Goal: Transaction & Acquisition: Download file/media

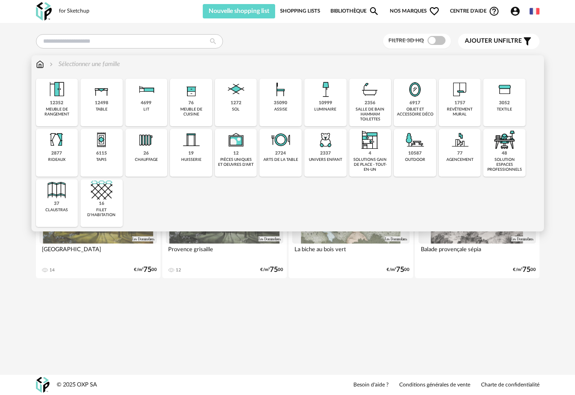
click at [229, 109] on div "1272 sol" at bounding box center [236, 103] width 42 height 48
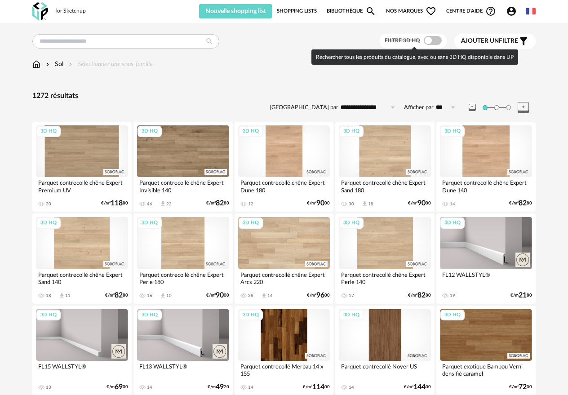
click at [432, 40] on span at bounding box center [433, 40] width 18 height 9
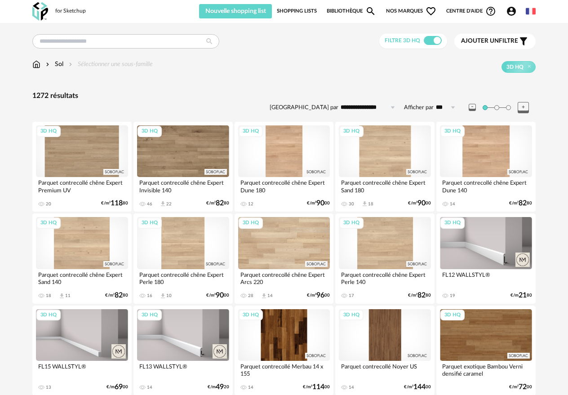
click at [491, 45] on div "Ajouter un filtre s Filter icon" at bounding box center [495, 41] width 68 height 11
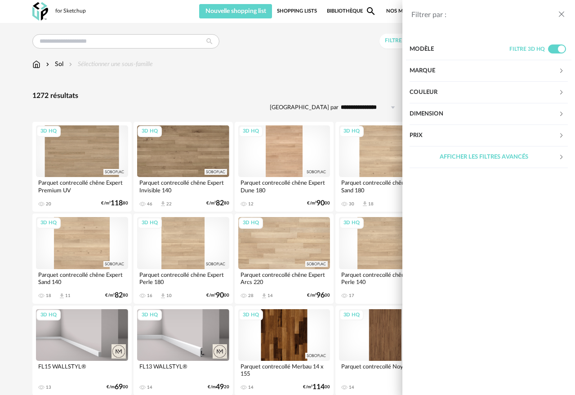
click at [464, 70] on div "Marque" at bounding box center [483, 71] width 149 height 22
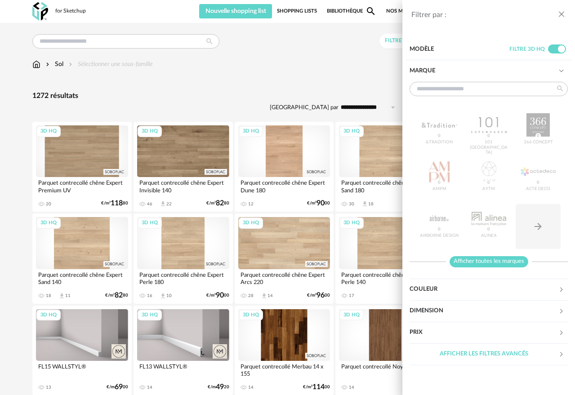
click at [505, 260] on span "Afficher toutes les marques" at bounding box center [488, 261] width 79 height 11
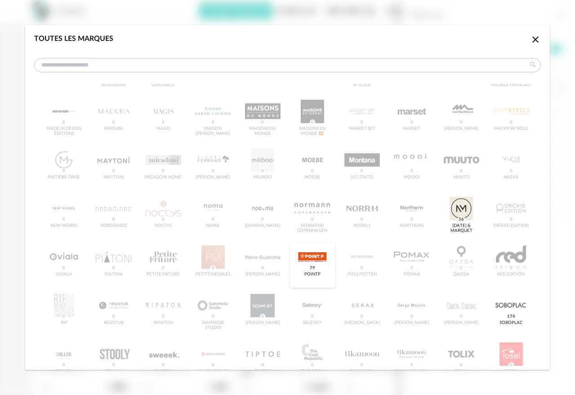
click at [305, 260] on div "dialog" at bounding box center [311, 256] width 35 height 23
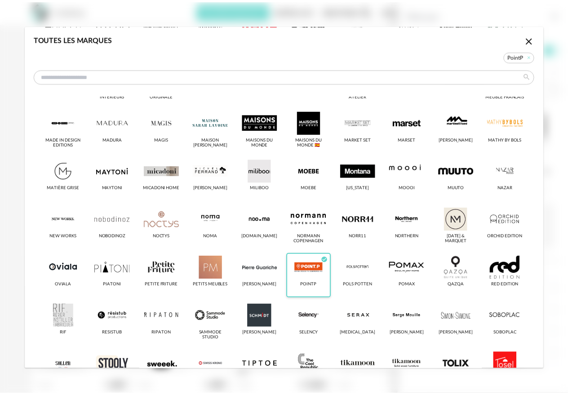
scroll to position [443, 0]
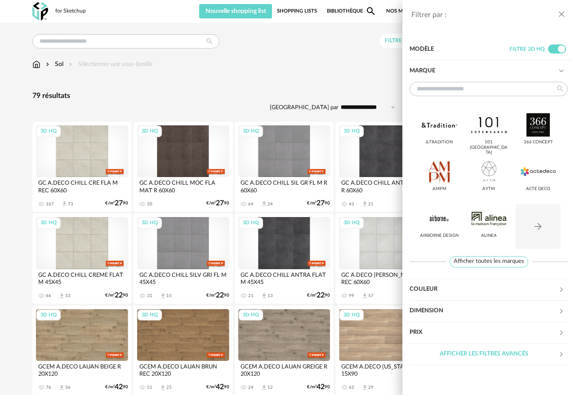
click at [286, 58] on div "Filtrer par : Modèle Filtre 3D HQ Marque &tradition 101 [GEOGRAPHIC_DATA] 366 C…" at bounding box center [287, 197] width 575 height 395
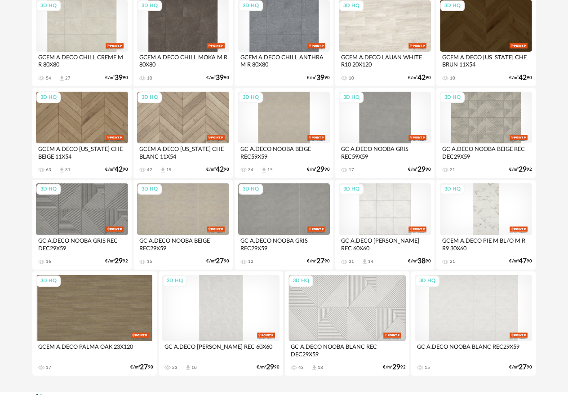
scroll to position [1224, 0]
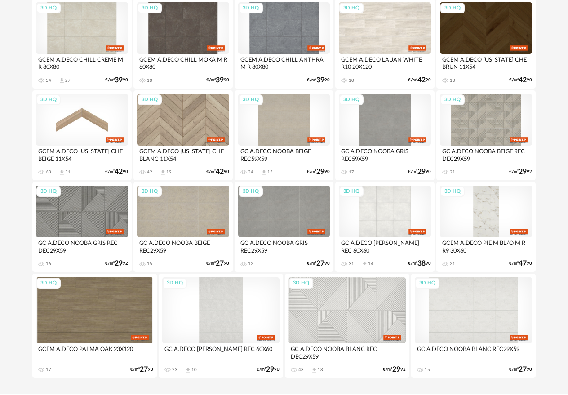
click at [80, 121] on div "3D HQ" at bounding box center [82, 120] width 92 height 52
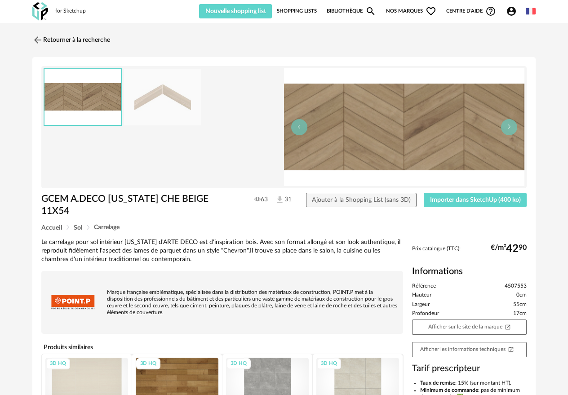
click at [180, 101] on img at bounding box center [162, 97] width 77 height 57
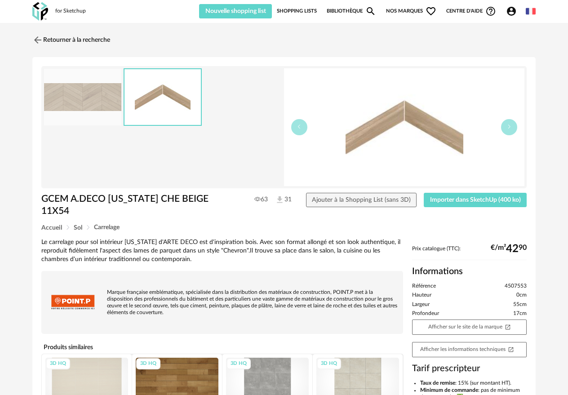
click at [67, 99] on img at bounding box center [82, 97] width 77 height 57
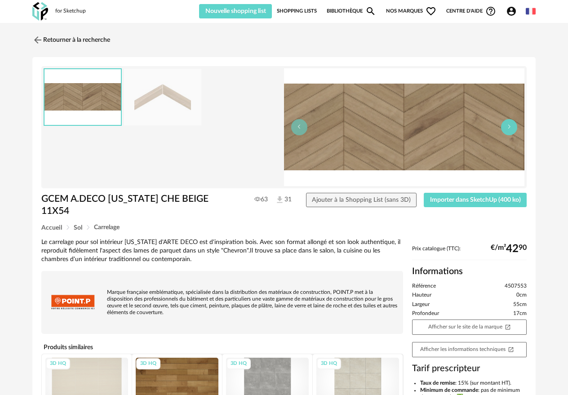
click at [512, 124] on button "button" at bounding box center [509, 127] width 16 height 16
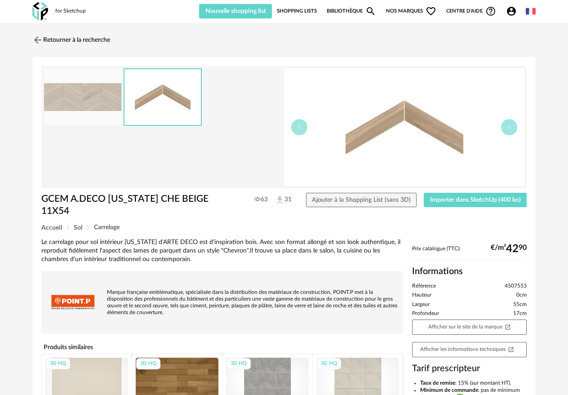
click at [76, 81] on img at bounding box center [82, 97] width 77 height 57
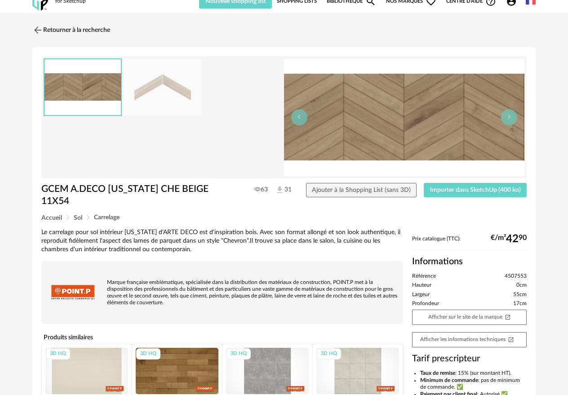
scroll to position [14, 0]
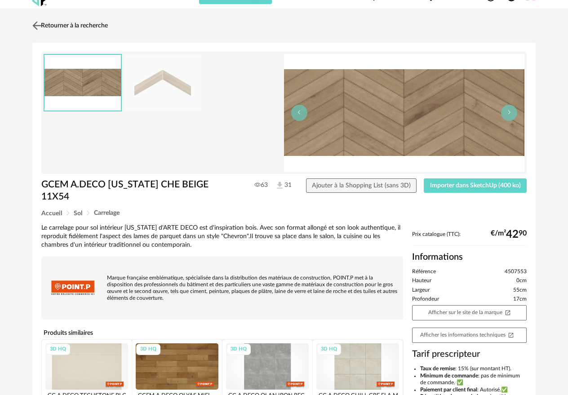
click at [58, 23] on link "Retourner à la recherche" at bounding box center [69, 26] width 78 height 20
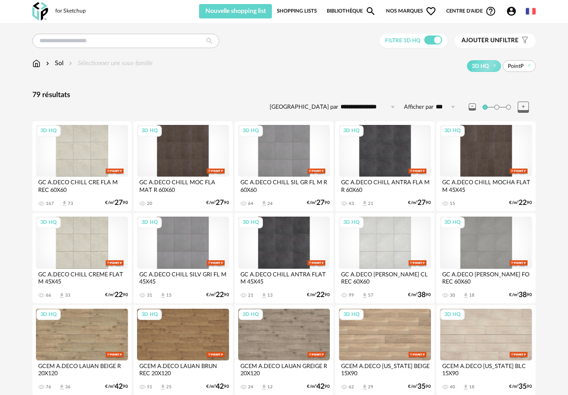
click at [58, 64] on div "Sol" at bounding box center [53, 63] width 19 height 9
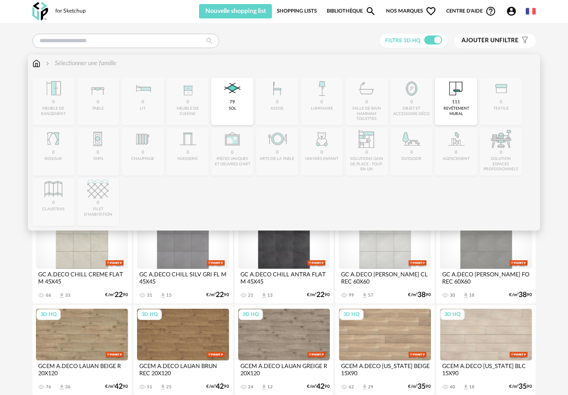
click at [246, 93] on div "79 sol" at bounding box center [232, 102] width 42 height 48
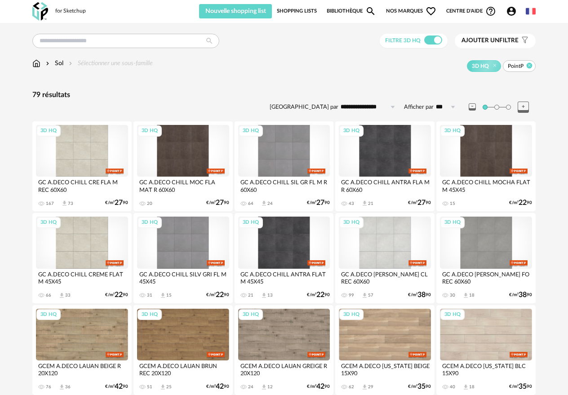
click at [530, 66] on icon at bounding box center [530, 66] width 6 height 6
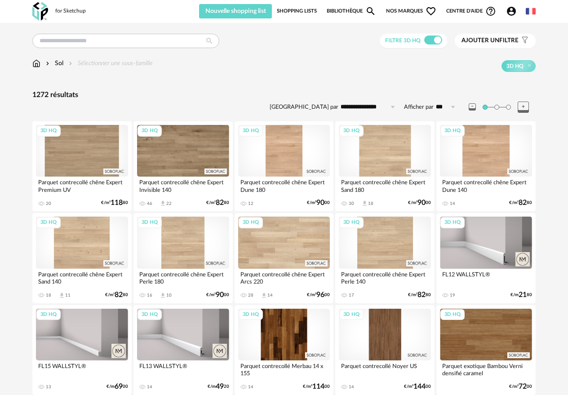
click at [113, 66] on div "Sol Sélectionner une sous-famille" at bounding box center [92, 63] width 120 height 9
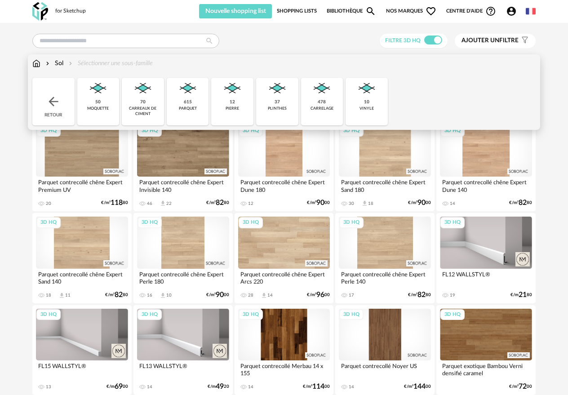
click at [191, 104] on div "615" at bounding box center [188, 102] width 8 height 6
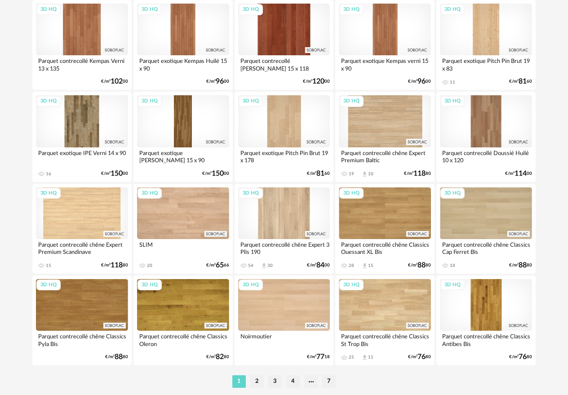
scroll to position [1618, 0]
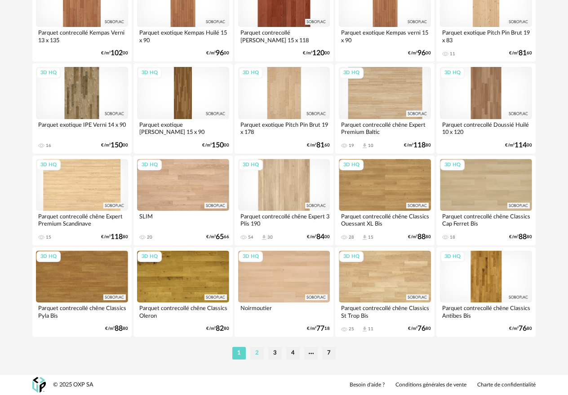
click at [257, 352] on li "2" at bounding box center [256, 353] width 13 height 13
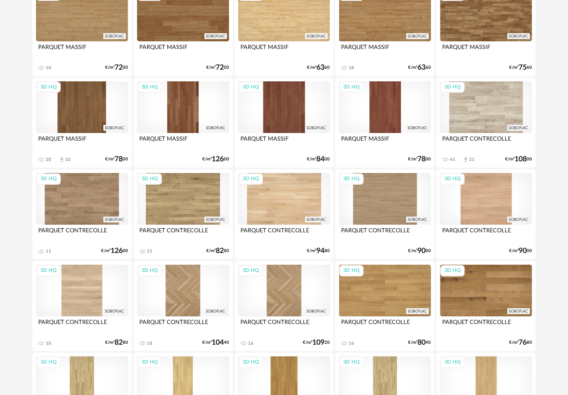
scroll to position [800, 0]
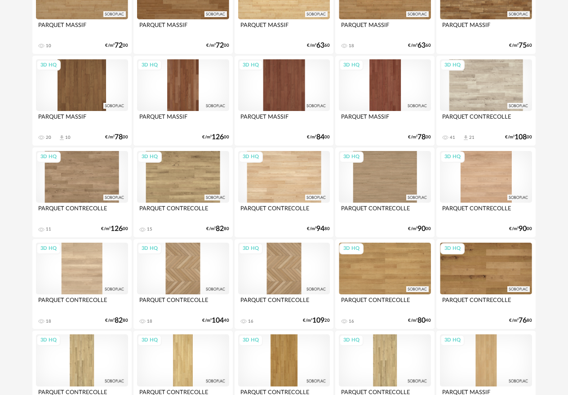
click at [90, 281] on div "3D HQ" at bounding box center [82, 269] width 92 height 52
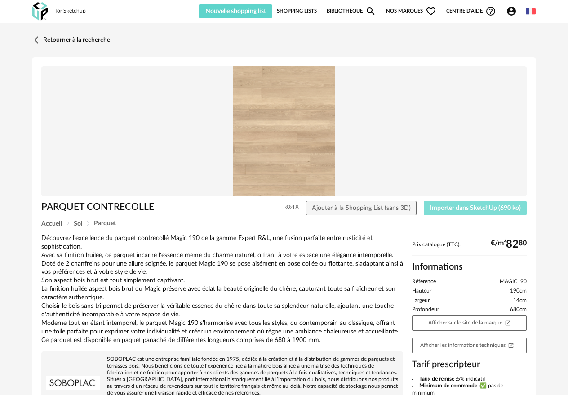
click at [487, 208] on span "Importer dans SketchUp (690 ko)" at bounding box center [475, 208] width 91 height 6
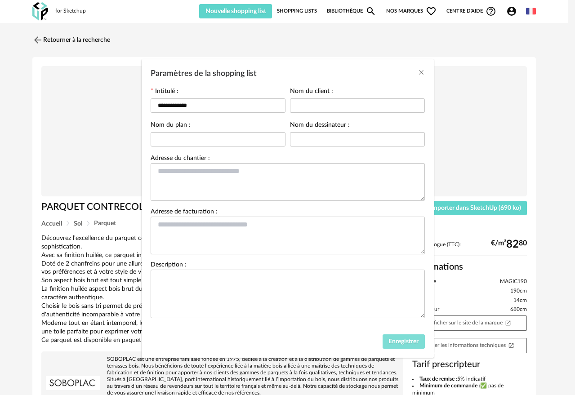
click at [408, 345] on span "Enregistrer" at bounding box center [403, 341] width 30 height 6
